Goal: Transaction & Acquisition: Obtain resource

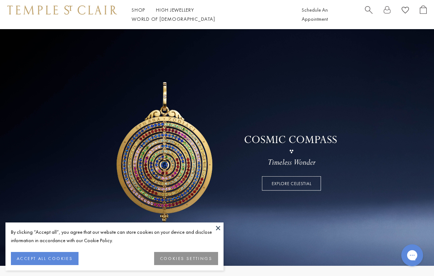
click at [61, 261] on button "ACCEPT ALL COOKIES" at bounding box center [45, 258] width 68 height 13
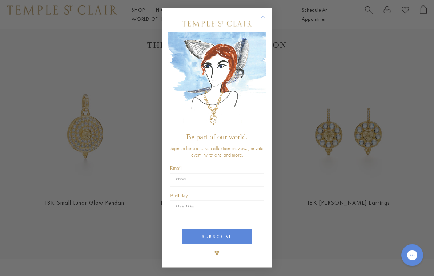
scroll to position [240, 0]
click at [265, 18] on circle "Close dialog" at bounding box center [263, 16] width 9 height 9
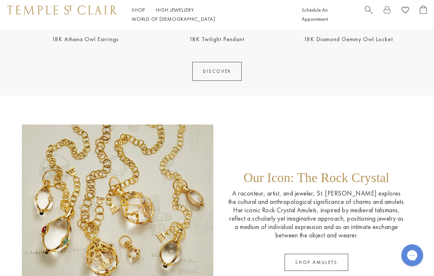
scroll to position [894, 0]
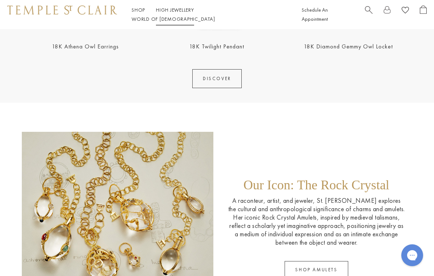
click at [171, 13] on link "High Jewellery High Jewellery" at bounding box center [175, 10] width 38 height 7
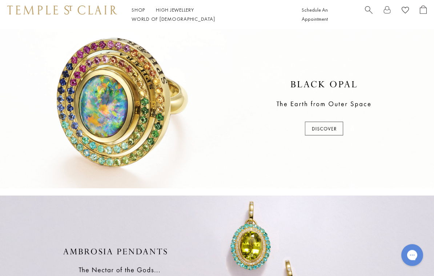
scroll to position [167, 0]
click at [332, 135] on div at bounding box center [217, 107] width 434 height 159
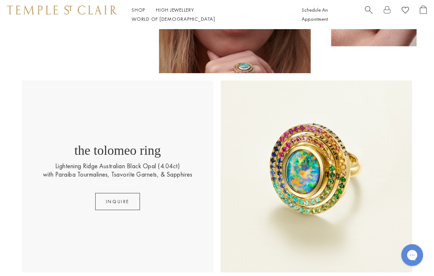
scroll to position [113, 0]
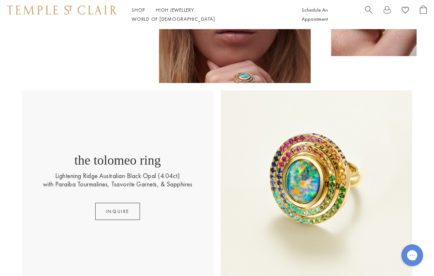
click at [128, 215] on button "INQUIRE" at bounding box center [117, 210] width 45 height 17
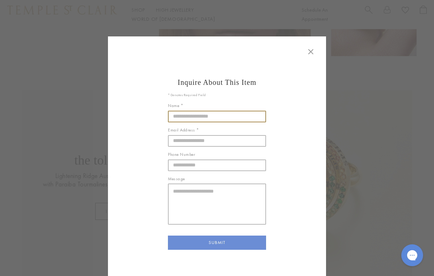
click at [202, 118] on input "Name *" at bounding box center [217, 116] width 98 height 12
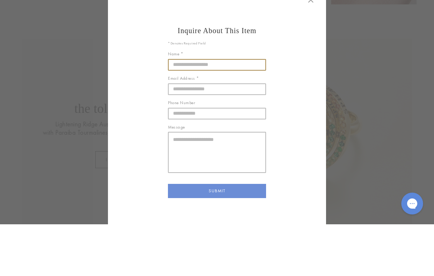
type input "**********"
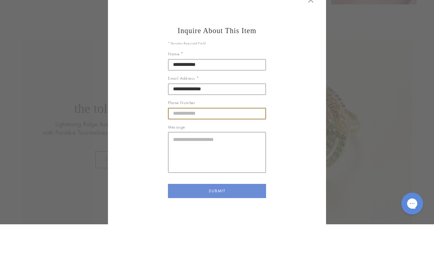
type input "**********"
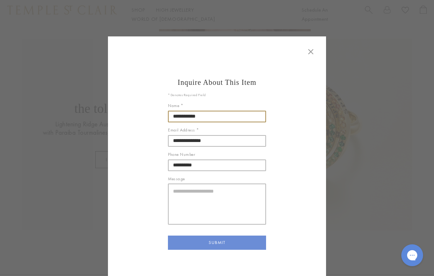
click at [218, 118] on input "**********" at bounding box center [217, 116] width 98 height 12
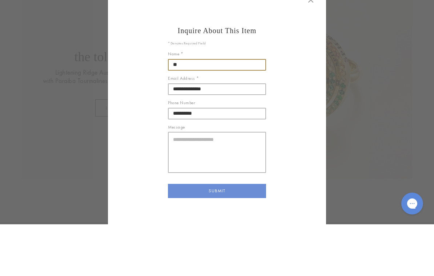
type input "*"
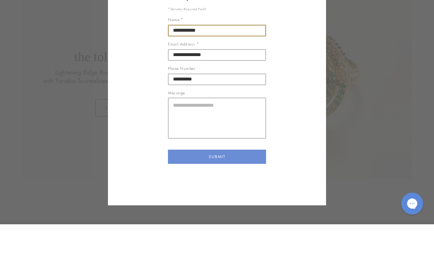
scroll to position [34, 0]
type input "**********"
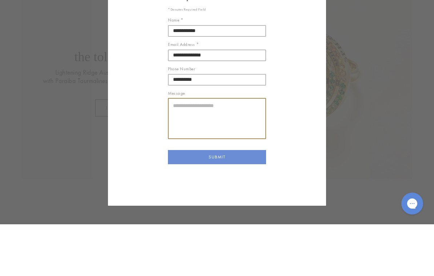
click at [185, 149] on textarea "Message" at bounding box center [217, 169] width 98 height 41
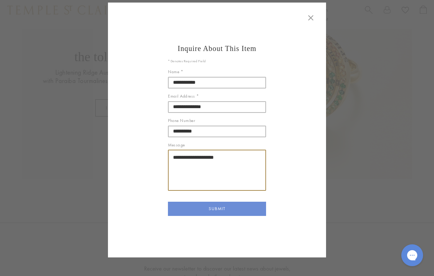
type textarea "**********"
click at [238, 208] on button "SUBMIT" at bounding box center [217, 208] width 98 height 15
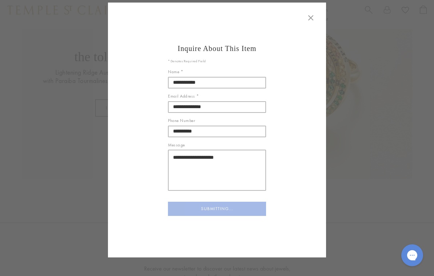
scroll to position [0, 0]
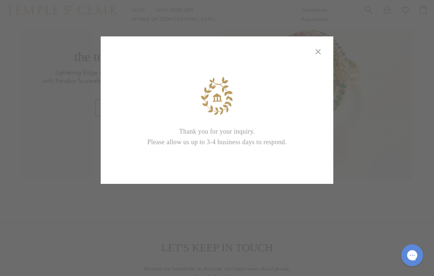
click at [317, 52] on icon at bounding box center [318, 51] width 9 height 9
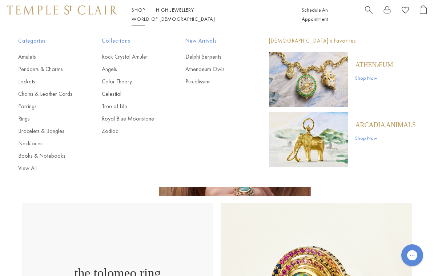
click at [378, 76] on link "Shop Now" at bounding box center [374, 78] width 38 height 8
click at [20, 115] on link "Rings" at bounding box center [45, 118] width 55 height 8
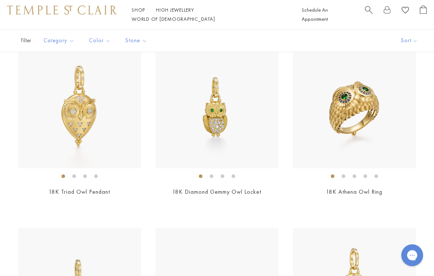
scroll to position [716, 0]
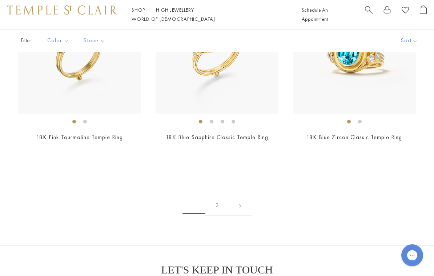
scroll to position [2505, 0]
click at [218, 206] on link "2" at bounding box center [217, 206] width 24 height 20
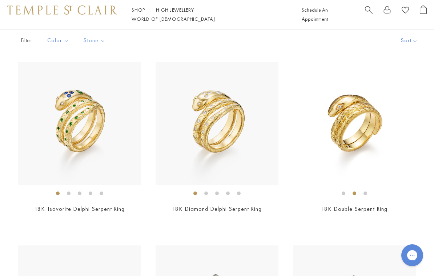
scroll to position [0, 0]
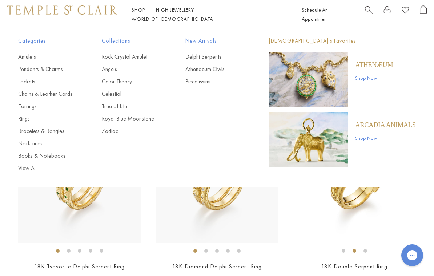
click at [115, 129] on link "Zodiac" at bounding box center [129, 131] width 55 height 8
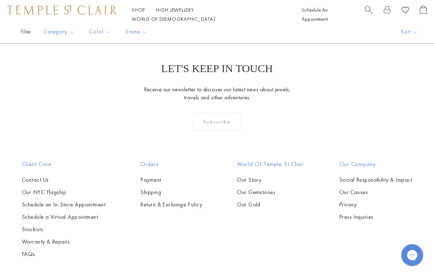
scroll to position [1635, 0]
